Goal: Information Seeking & Learning: Learn about a topic

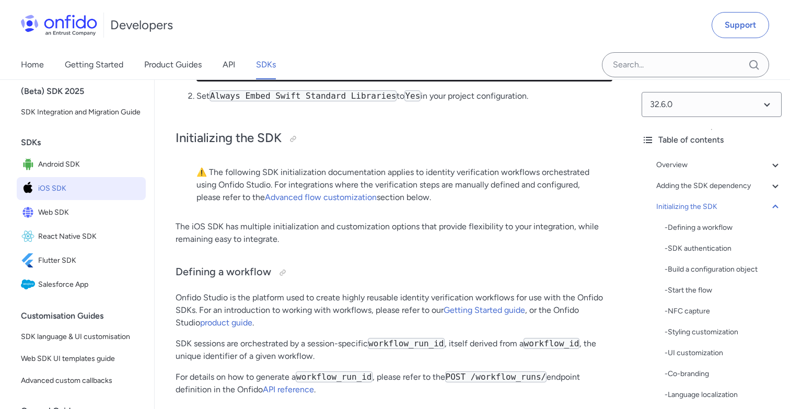
scroll to position [2376, 0]
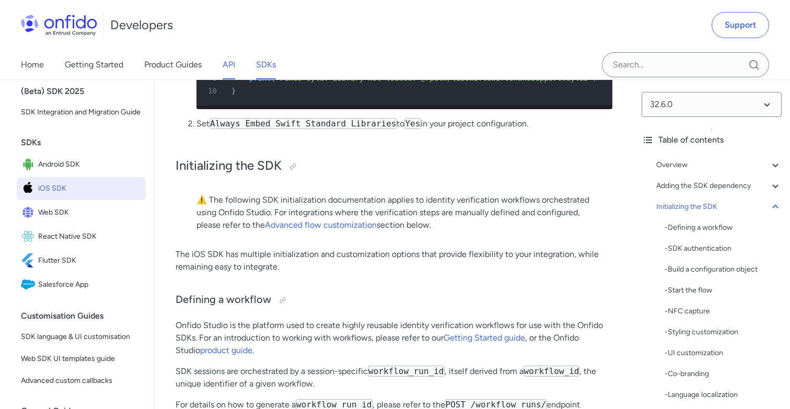
click at [231, 66] on link "API" at bounding box center [229, 64] width 13 height 29
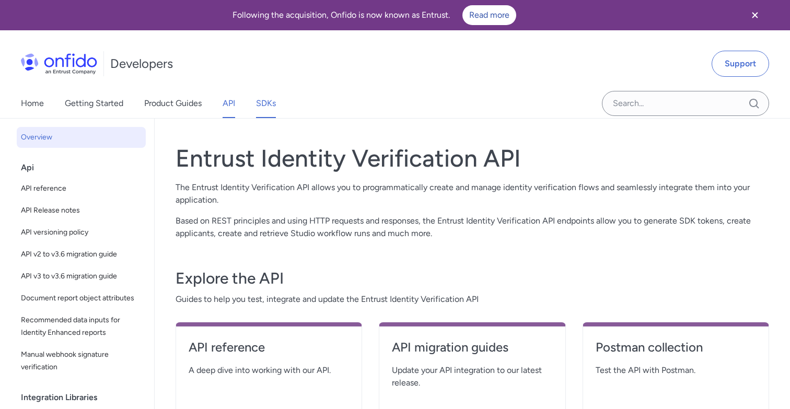
click at [269, 105] on link "SDKs" at bounding box center [266, 103] width 20 height 29
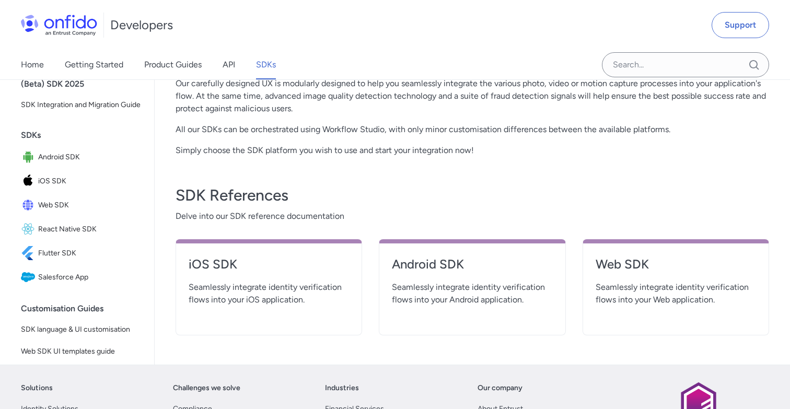
scroll to position [305, 0]
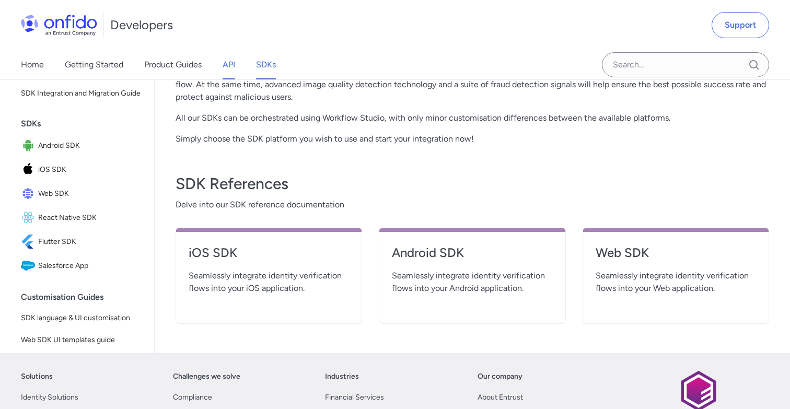
click at [232, 65] on link "API" at bounding box center [229, 64] width 13 height 29
